Goal: Task Accomplishment & Management: Manage account settings

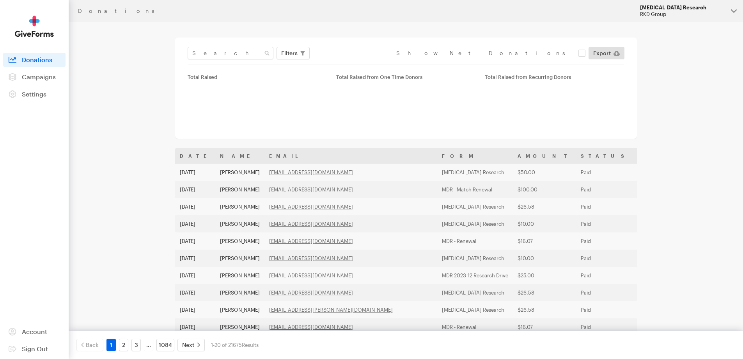
click at [681, 16] on div "RKD Group" at bounding box center [682, 14] width 85 height 7
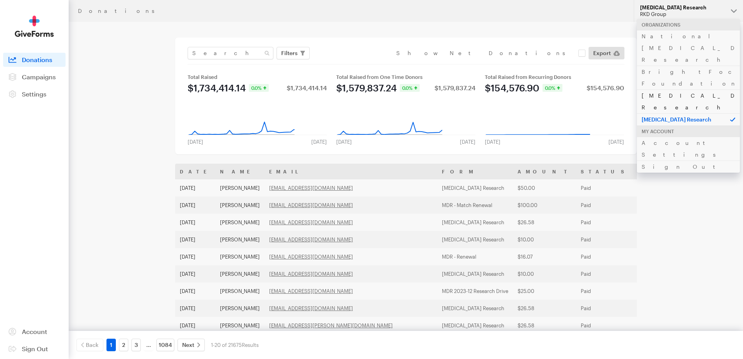
click at [657, 89] on link "[MEDICAL_DATA] Research" at bounding box center [688, 101] width 103 height 24
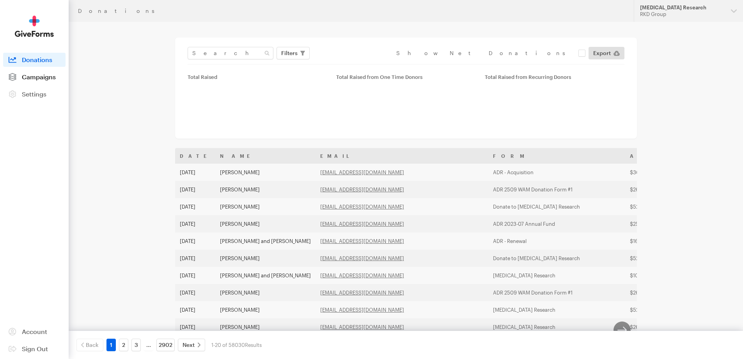
click at [41, 80] on span "Campaigns" at bounding box center [39, 76] width 34 height 7
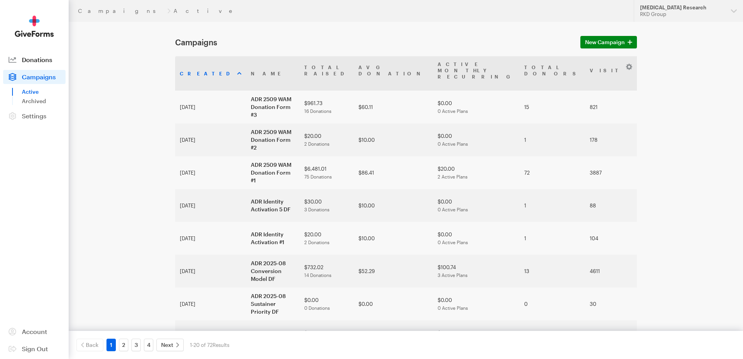
click at [23, 62] on span "Donations" at bounding box center [37, 59] width 30 height 7
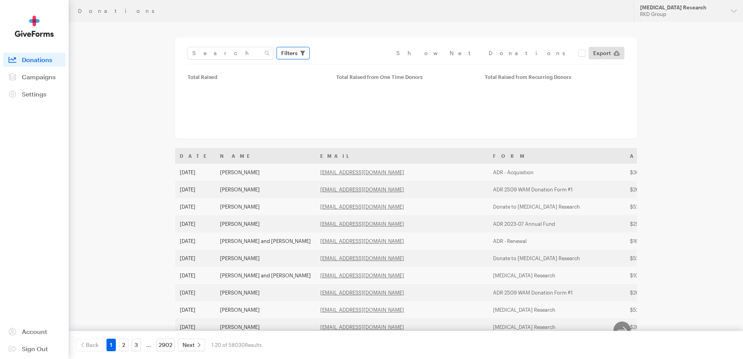
click at [301, 52] on icon "button" at bounding box center [302, 53] width 5 height 5
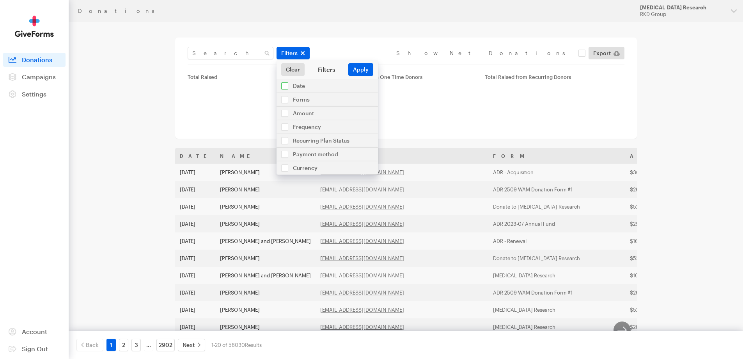
click at [305, 92] on input "checkbox" at bounding box center [327, 85] width 101 height 13
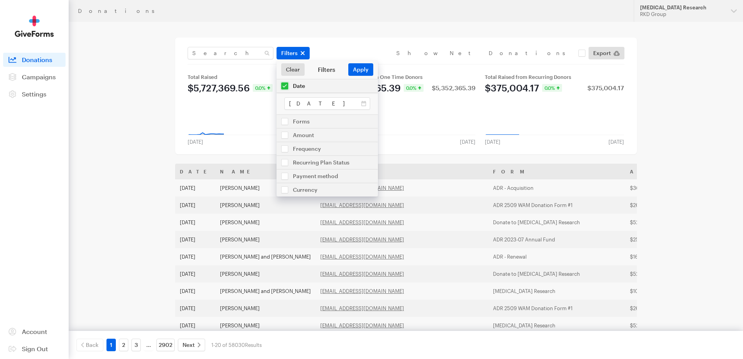
click at [306, 90] on input "checkbox" at bounding box center [327, 85] width 101 height 13
checkbox input "false"
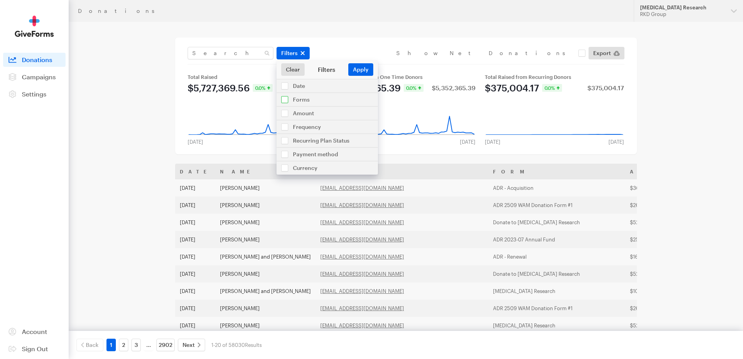
click at [307, 99] on input "checkbox" at bounding box center [327, 99] width 101 height 13
checkbox input "true"
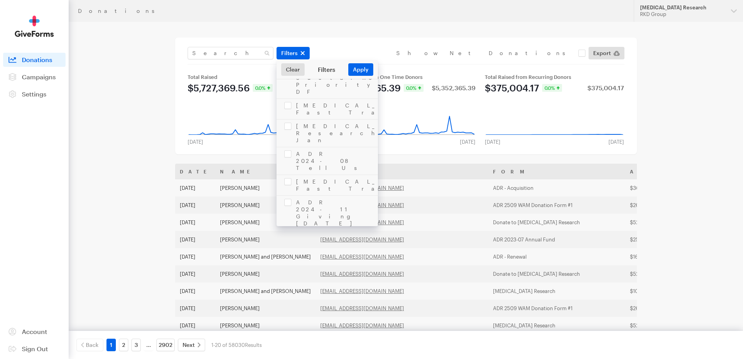
scroll to position [1522, 0]
checkbox input "true"
click at [359, 72] on button "Apply" at bounding box center [360, 69] width 25 height 12
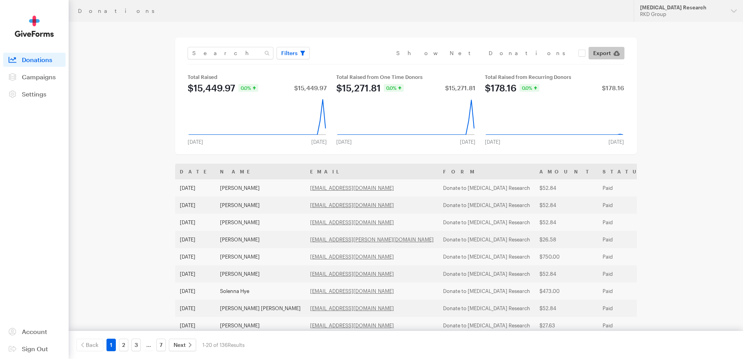
click at [610, 50] on span "Export" at bounding box center [602, 52] width 18 height 9
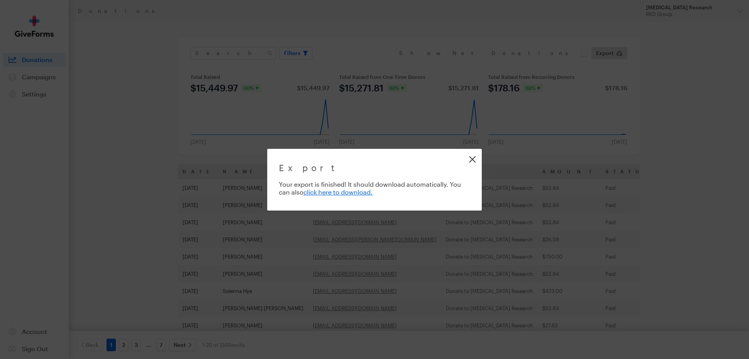
click at [473, 160] on link "Close" at bounding box center [473, 159] width 18 height 18
